Goal: Task Accomplishment & Management: Use online tool/utility

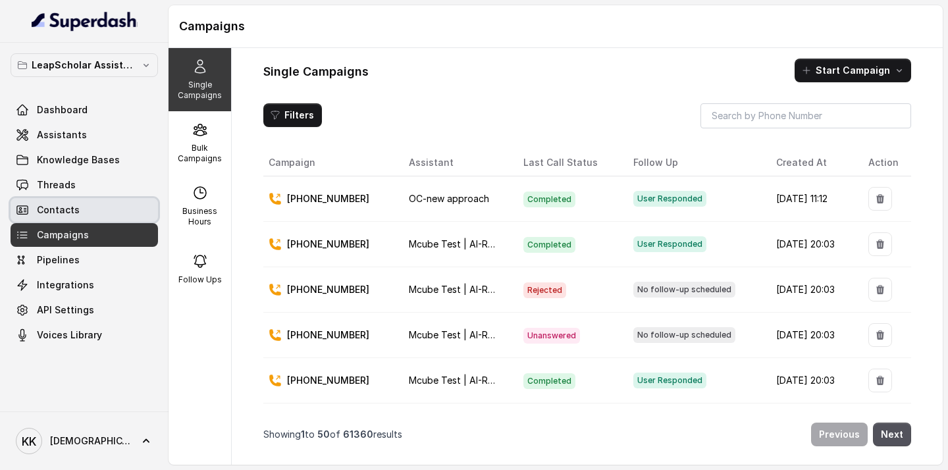
click at [82, 207] on link "Contacts" at bounding box center [84, 210] width 147 height 24
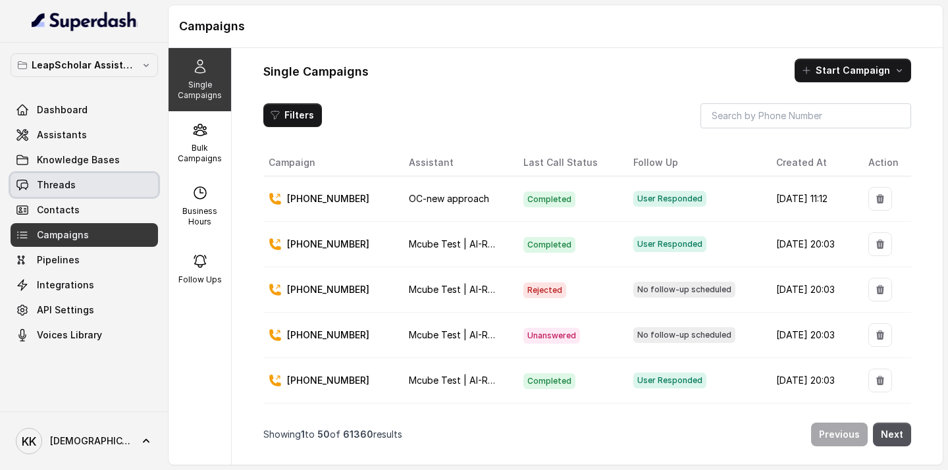
click at [64, 187] on span "Threads" at bounding box center [56, 184] width 39 height 13
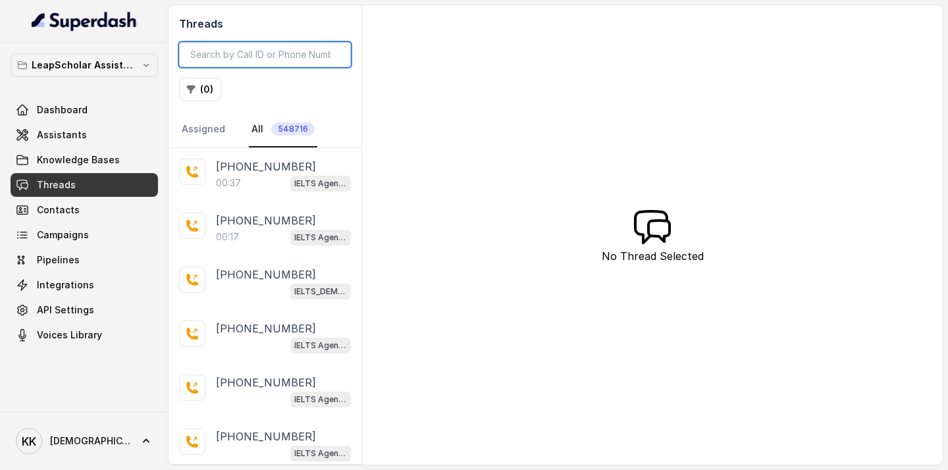
click at [280, 57] on input "search" at bounding box center [265, 54] width 172 height 25
paste input "7506168030"
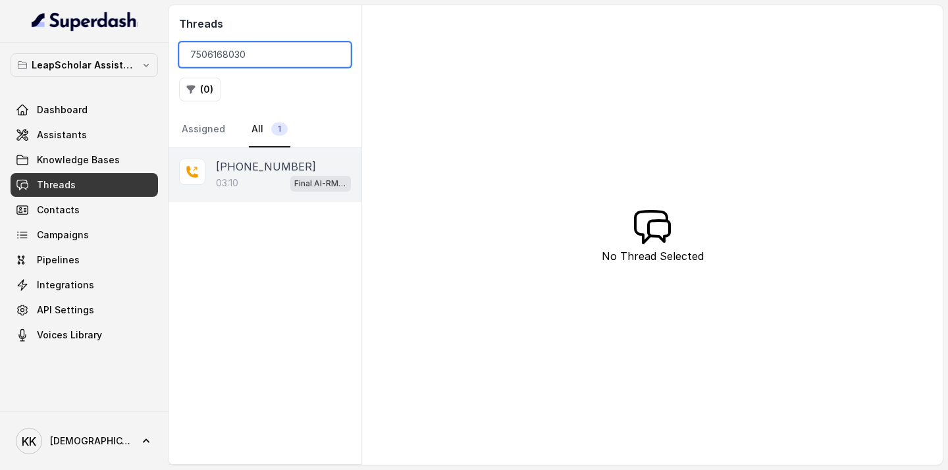
type input "7506168030"
click at [257, 174] on div "03:10 Final AI-RM - Exam Not Yet Decided" at bounding box center [283, 182] width 135 height 17
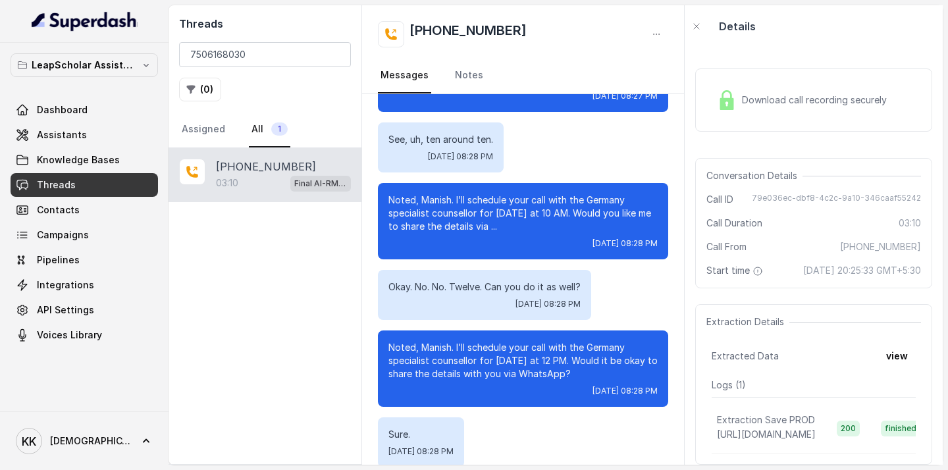
click at [809, 107] on div "Download call recording securely" at bounding box center [801, 100] width 180 height 30
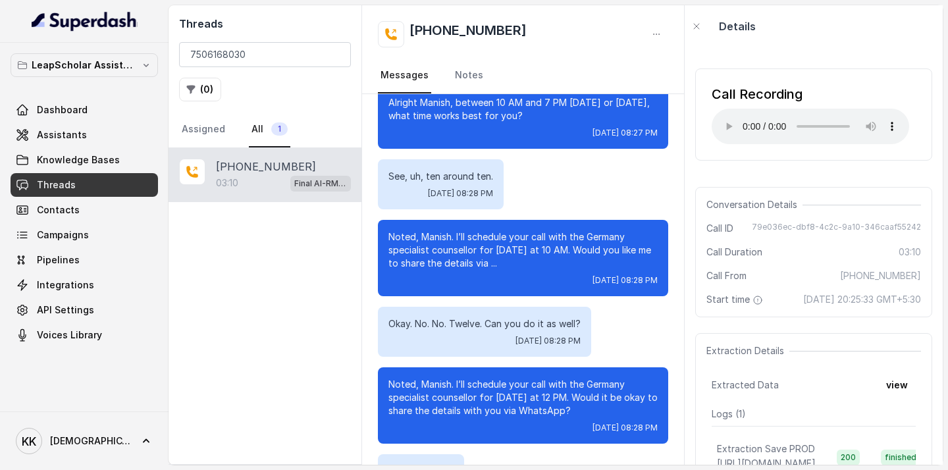
scroll to position [1728, 0]
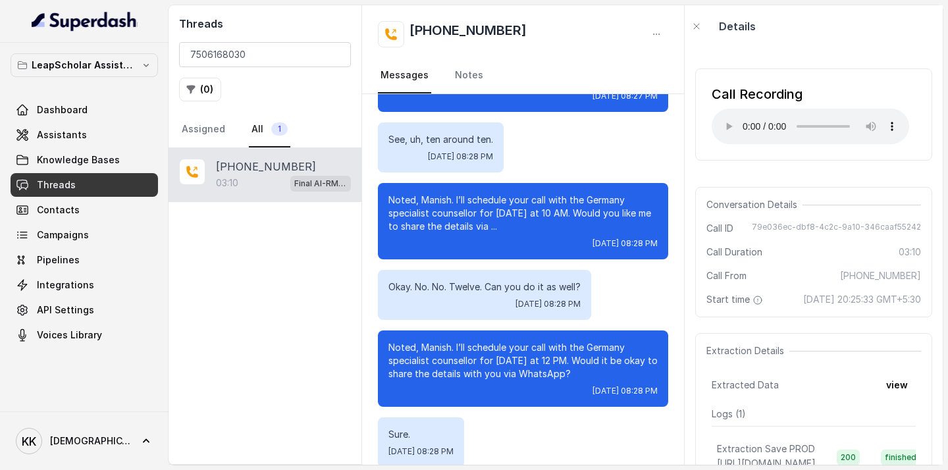
click at [259, 315] on div "[PHONE_NUMBER]:10 Final AI-RM - Exam Not Yet Decided" at bounding box center [264, 306] width 193 height 316
